Goal: Task Accomplishment & Management: Use online tool/utility

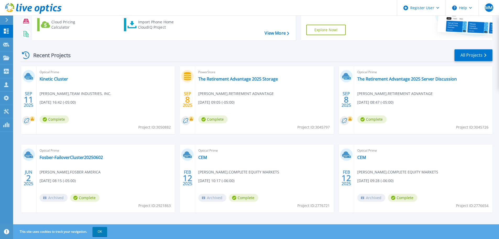
scroll to position [74, 0]
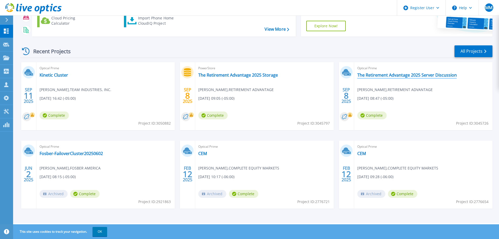
click at [402, 75] on link "The Retirement Advantage 2025 Server Discussion" at bounding box center [407, 74] width 100 height 5
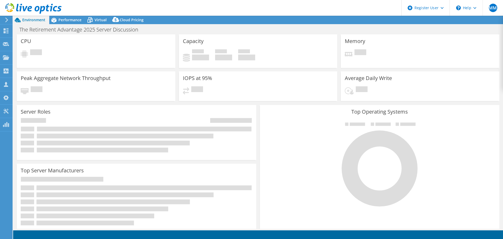
select select "USD"
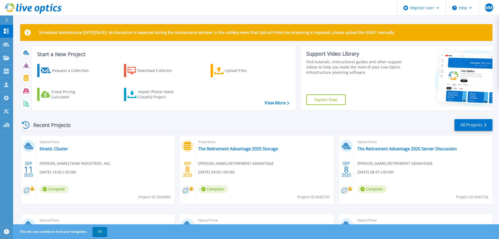
drag, startPoint x: 80, startPoint y: 71, endPoint x: 161, endPoint y: 87, distance: 82.3
click at [80, 71] on div "Request a Collection" at bounding box center [73, 70] width 42 height 10
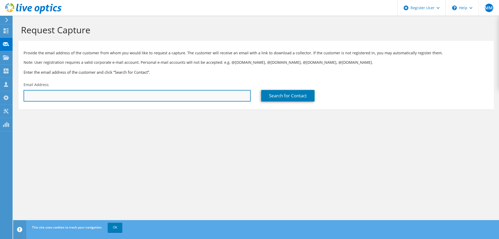
click at [198, 97] on input "text" at bounding box center [137, 96] width 227 height 12
type input "tylor.weiland@tra401k.com"
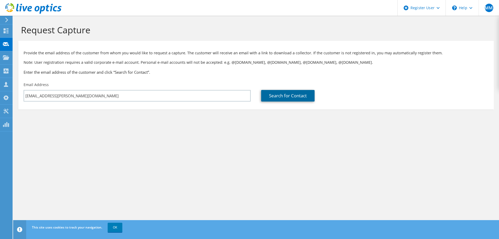
click at [291, 94] on link "Search for Contact" at bounding box center [287, 96] width 53 height 12
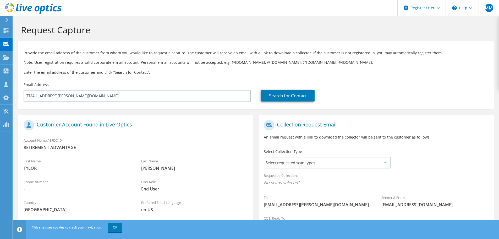
click at [385, 162] on icon at bounding box center [385, 162] width 3 height 2
click at [385, 160] on span "Select requested scan types" at bounding box center [327, 162] width 126 height 10
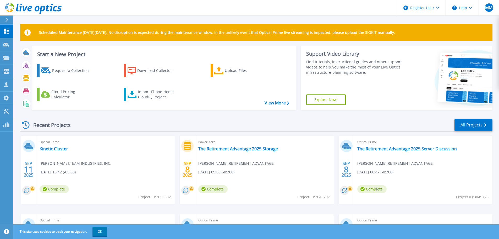
click at [287, 169] on div "PowerStore The Retirement Advantage 2025 Storage TYLOR WEILAND , RETIREMENT ADV…" at bounding box center [264, 170] width 138 height 68
click at [268, 149] on link "The Retirement Advantage 2025 Storage" at bounding box center [238, 148] width 80 height 5
click at [291, 164] on div "PowerStore The Retirement Advantage 2025 Storage [PERSON_NAME] , RETIREMENT ADV…" at bounding box center [264, 170] width 138 height 68
click at [268, 146] on link "The Retirement Advantage 2025 Storage" at bounding box center [238, 148] width 80 height 5
click at [416, 149] on link "The Retirement Advantage 2025 Server Discussion" at bounding box center [407, 148] width 100 height 5
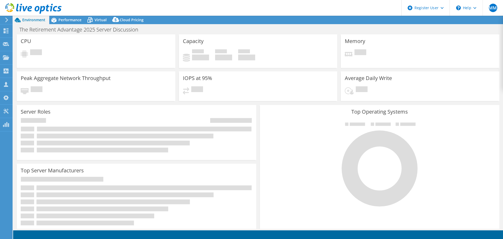
select select "USD"
